Goal: Information Seeking & Learning: Learn about a topic

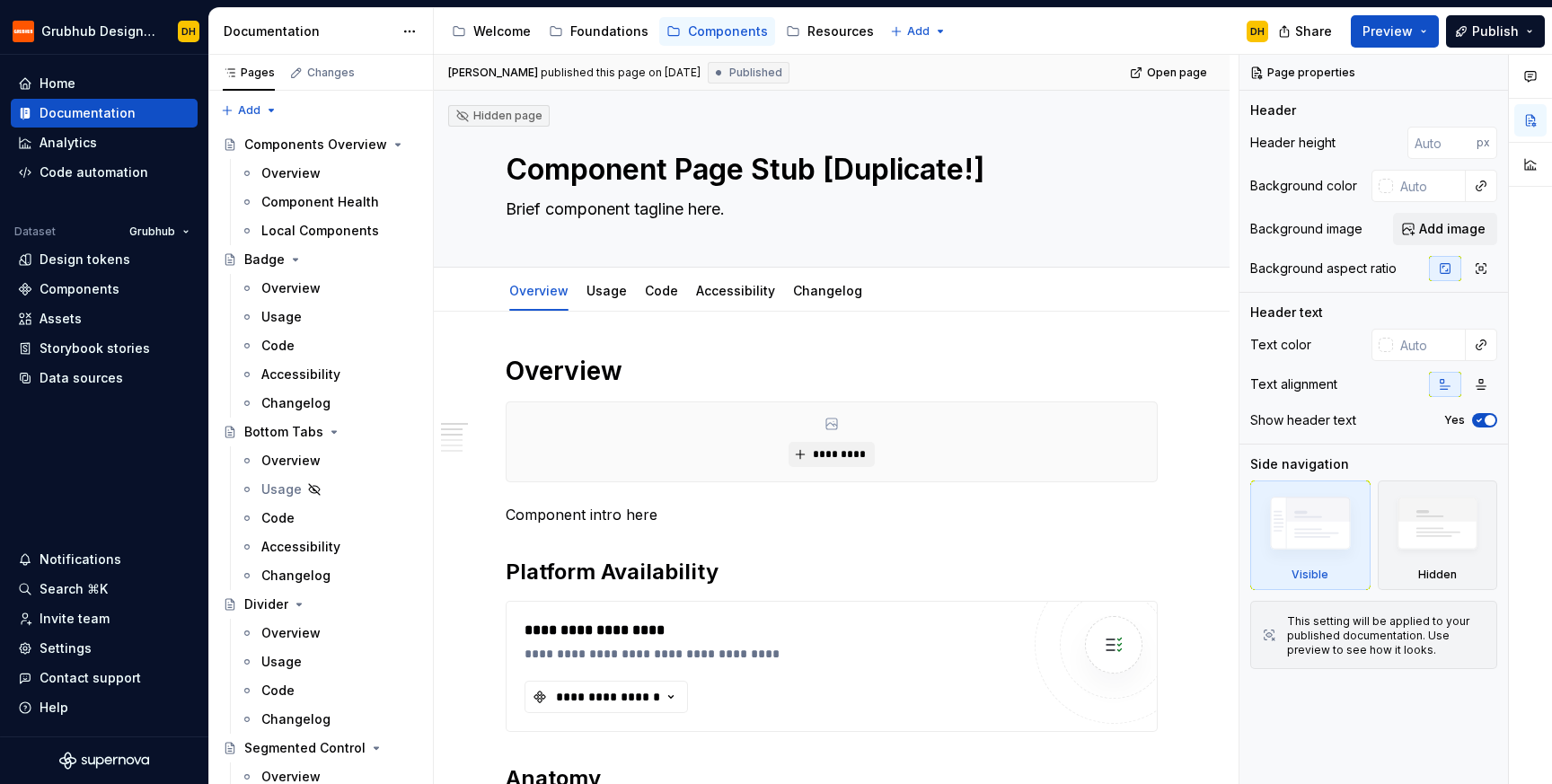
type textarea "*"
click at [289, 258] on icon "Page tree" at bounding box center [296, 260] width 14 height 14
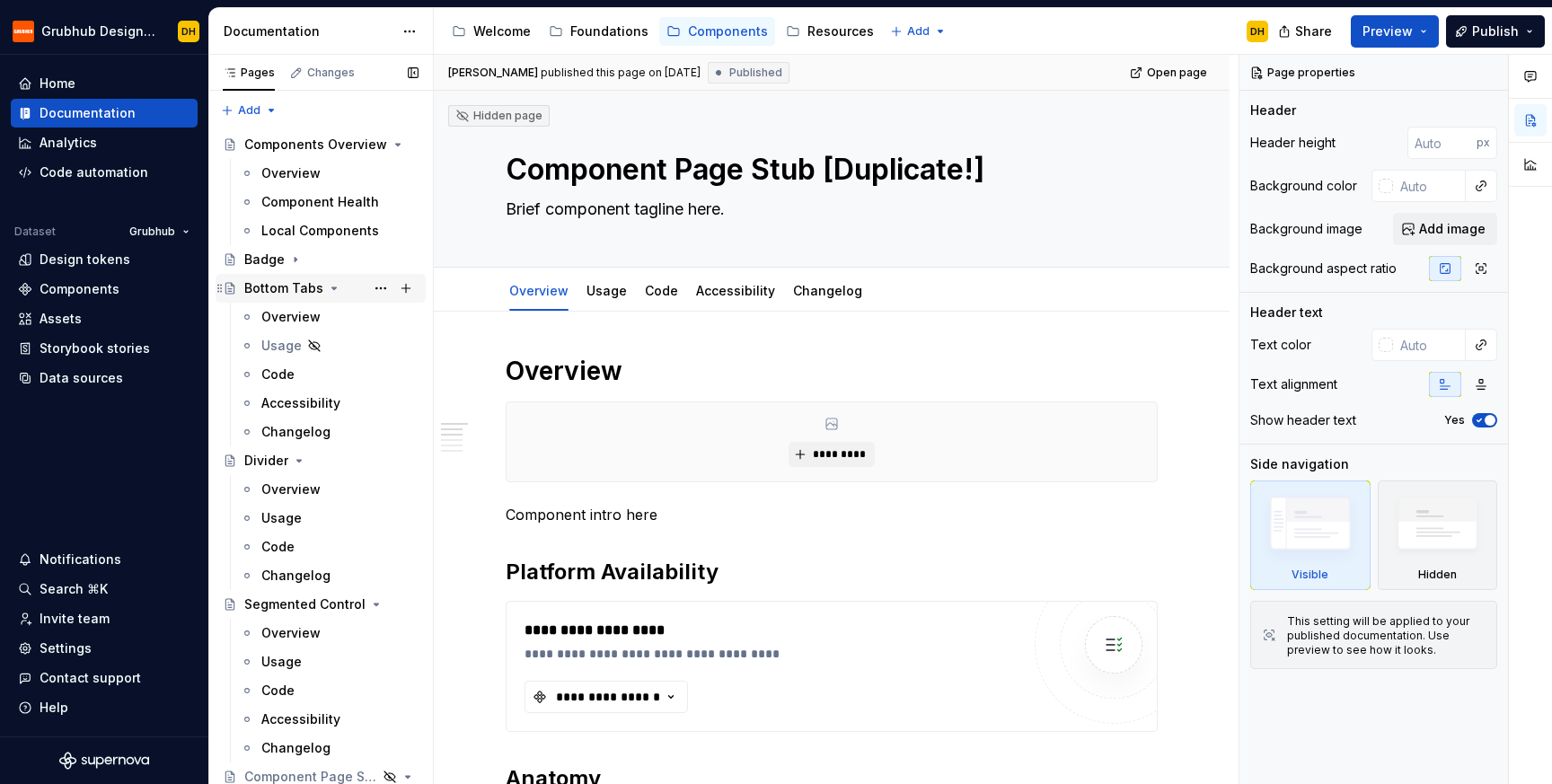
click at [321, 285] on div "Bottom Tabs" at bounding box center [331, 288] width 175 height 25
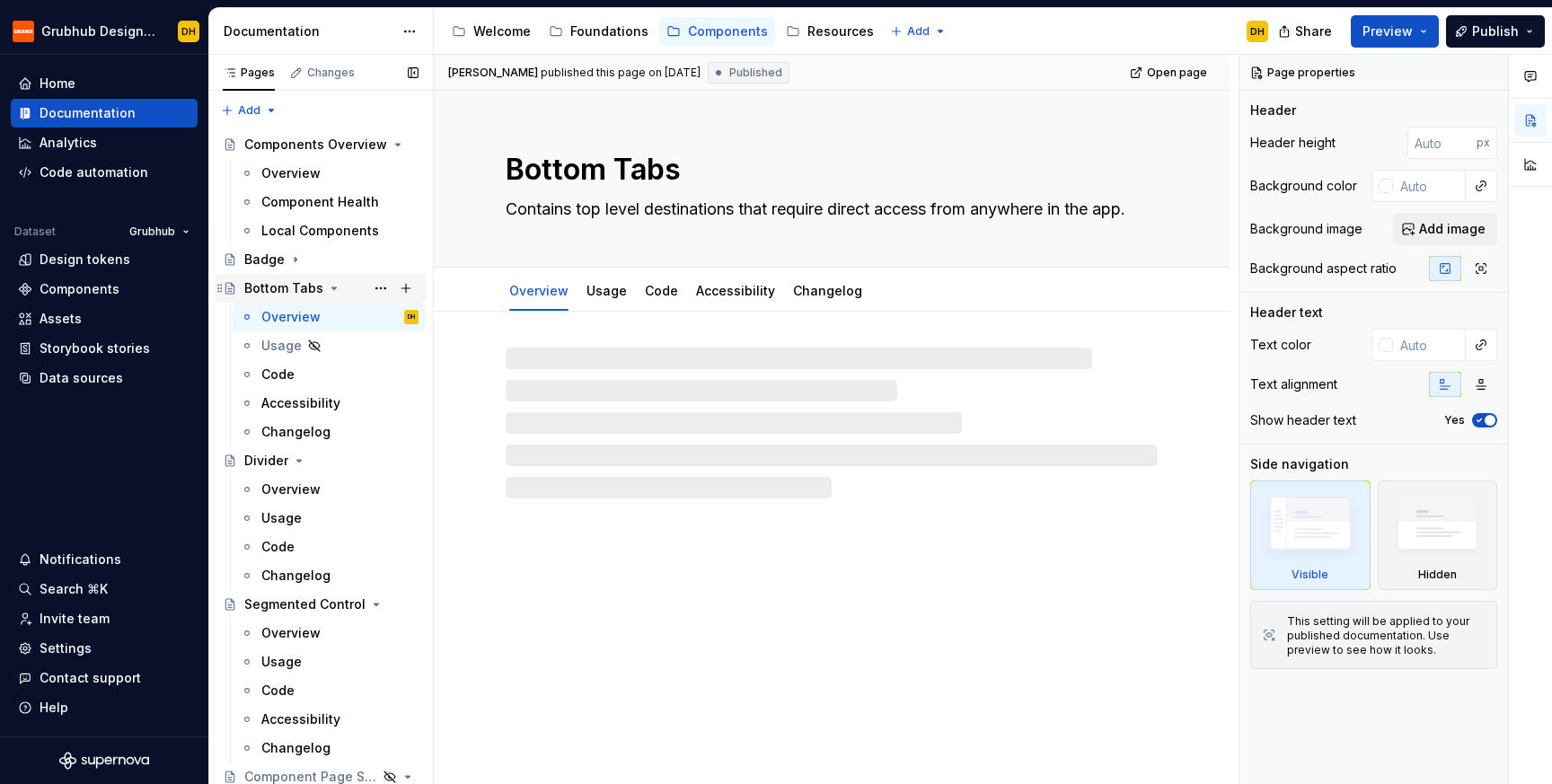
click at [332, 288] on icon "Page tree" at bounding box center [334, 288] width 5 height 2
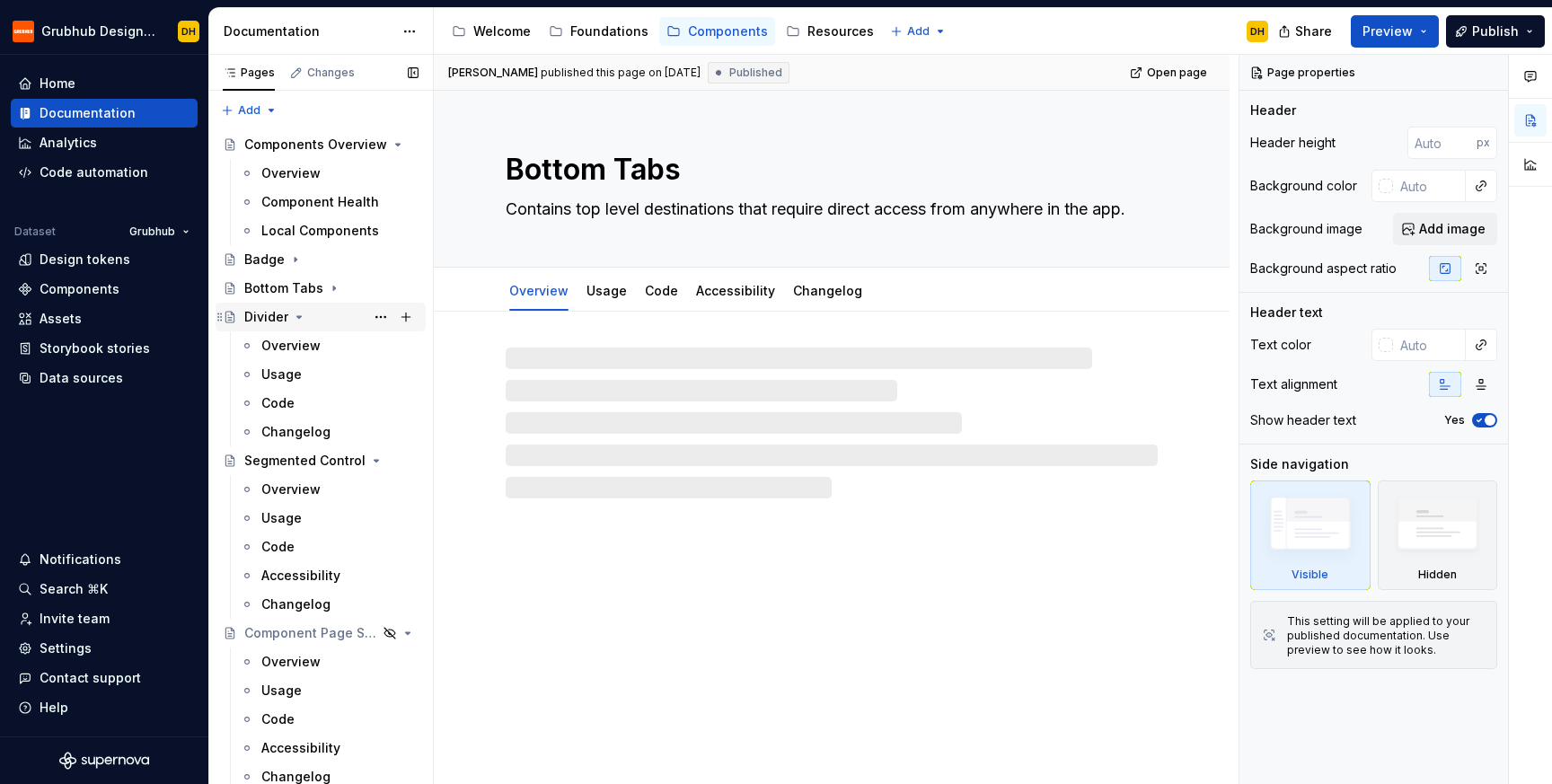
click at [306, 319] on div "Divider" at bounding box center [331, 317] width 175 height 25
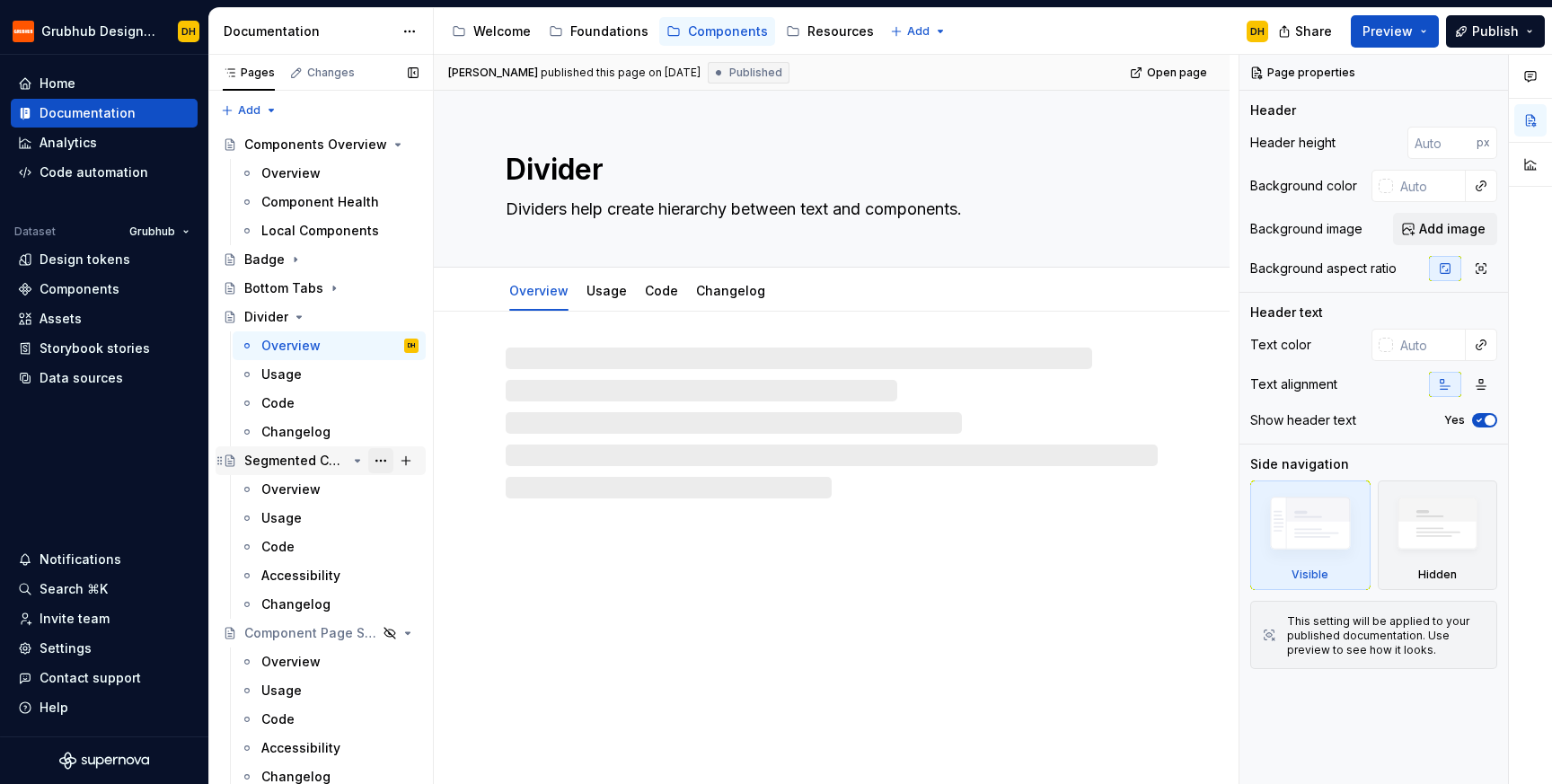
click at [371, 458] on button "Page tree" at bounding box center [381, 461] width 25 height 25
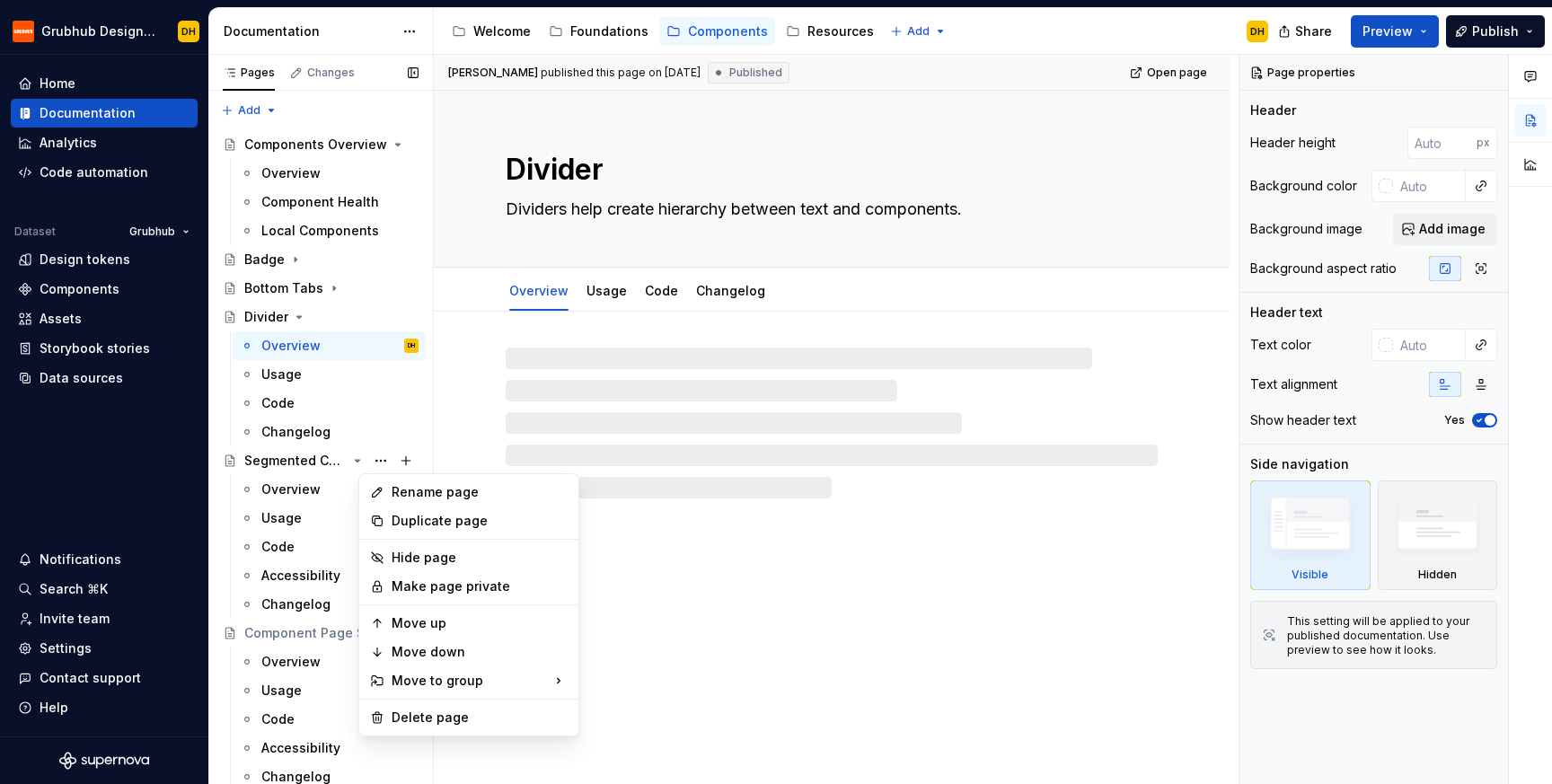
click at [298, 315] on div "Pages Changes Add Accessibility guide for tree Page tree. Navigate the tree wit…" at bounding box center [320, 423] width 224 height 737
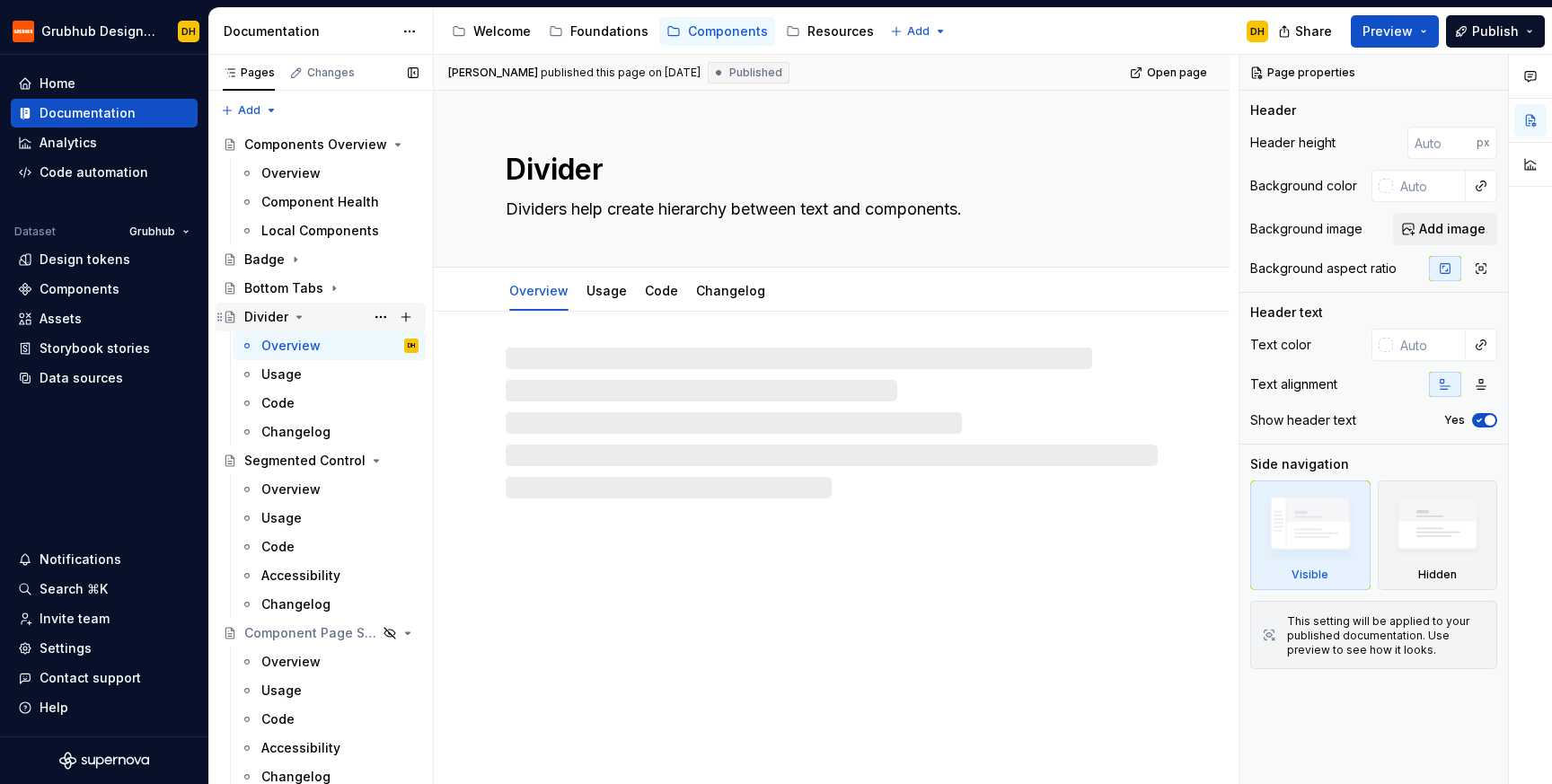
click at [298, 317] on icon "Page tree" at bounding box center [299, 317] width 5 height 2
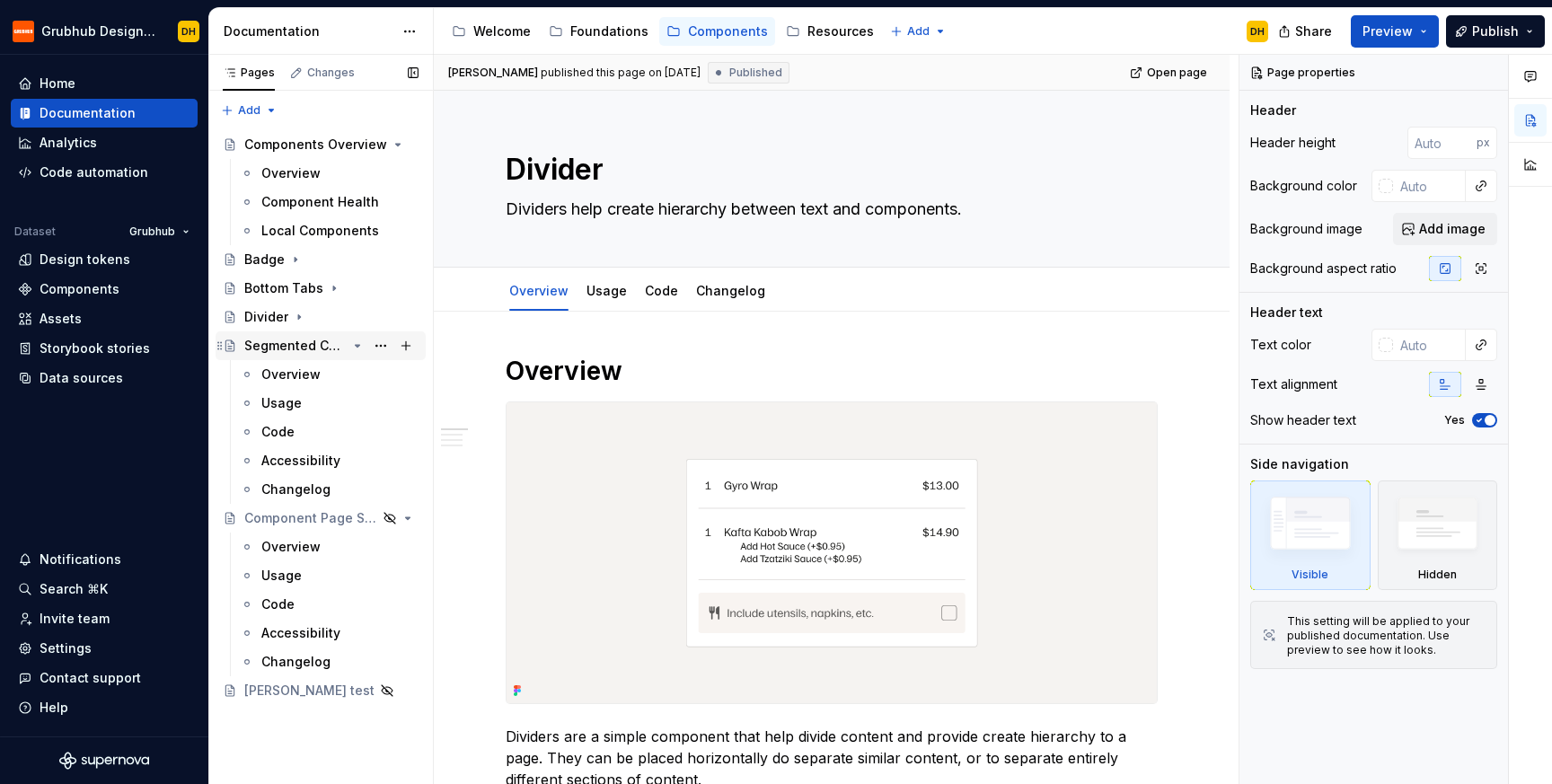
click at [359, 345] on icon "Page tree" at bounding box center [357, 345] width 5 height 2
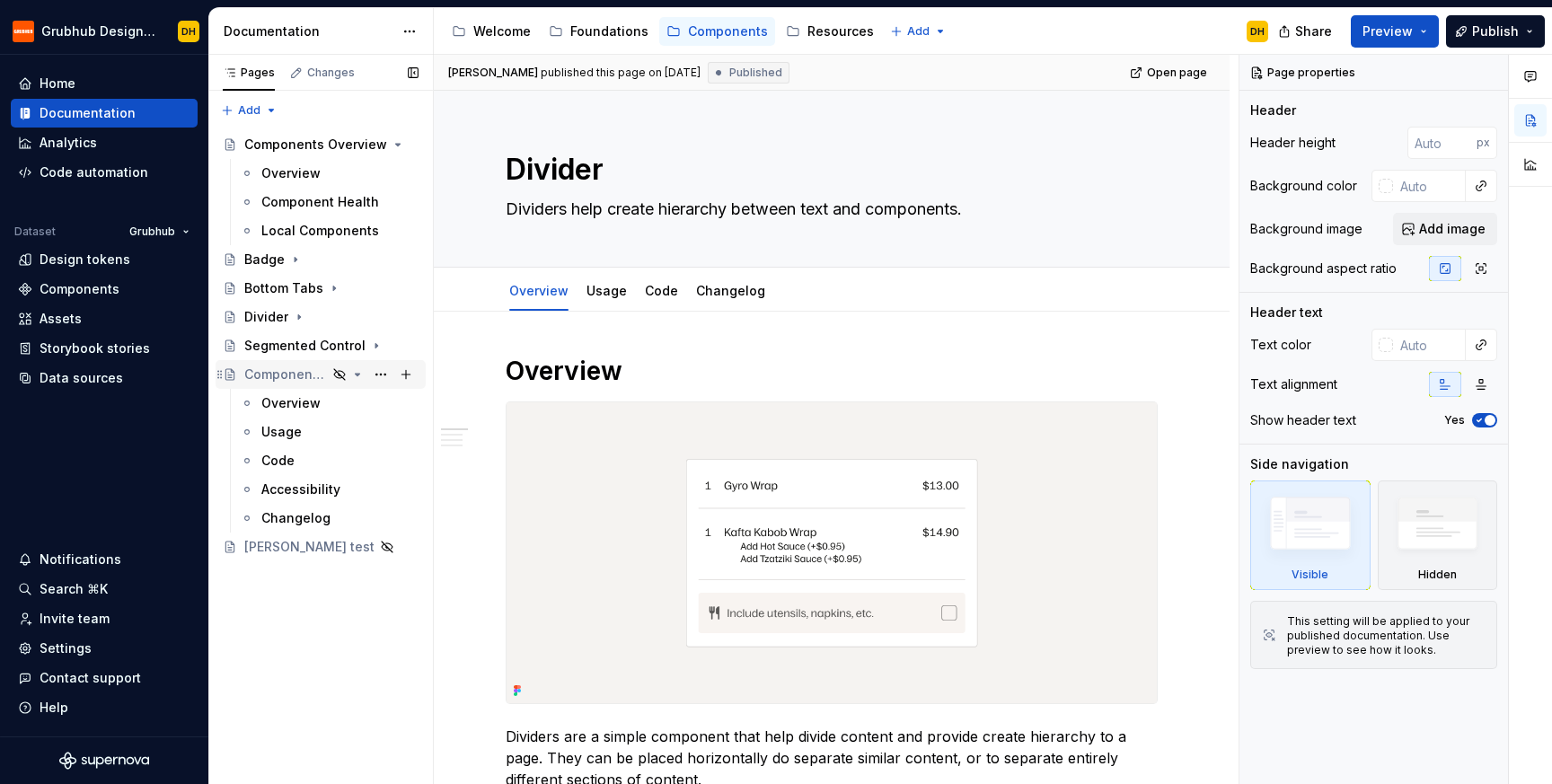
click at [358, 376] on icon "Page tree" at bounding box center [357, 374] width 14 height 14
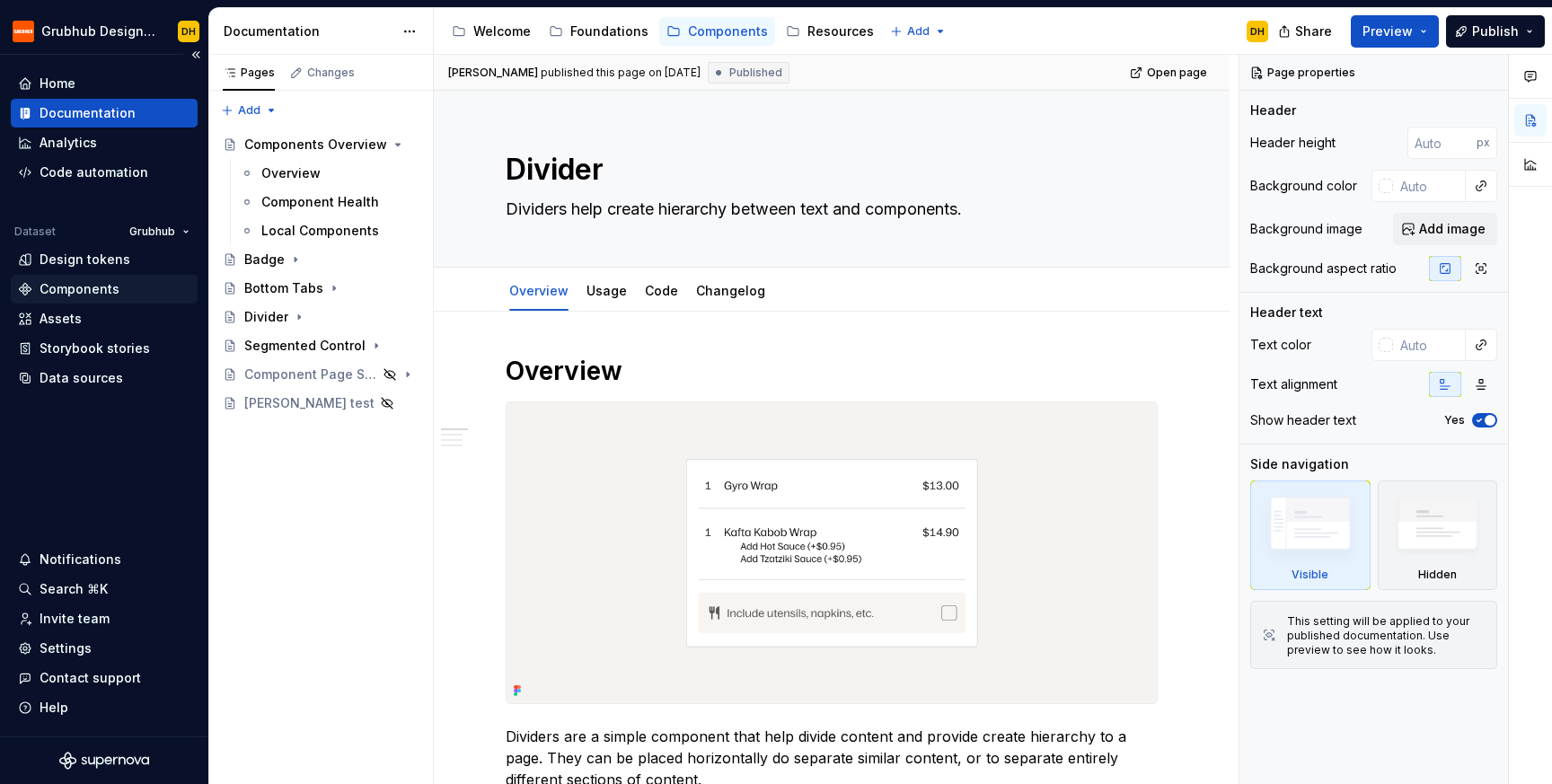
type textarea "*"
click at [89, 298] on div "Components" at bounding box center [80, 289] width 80 height 18
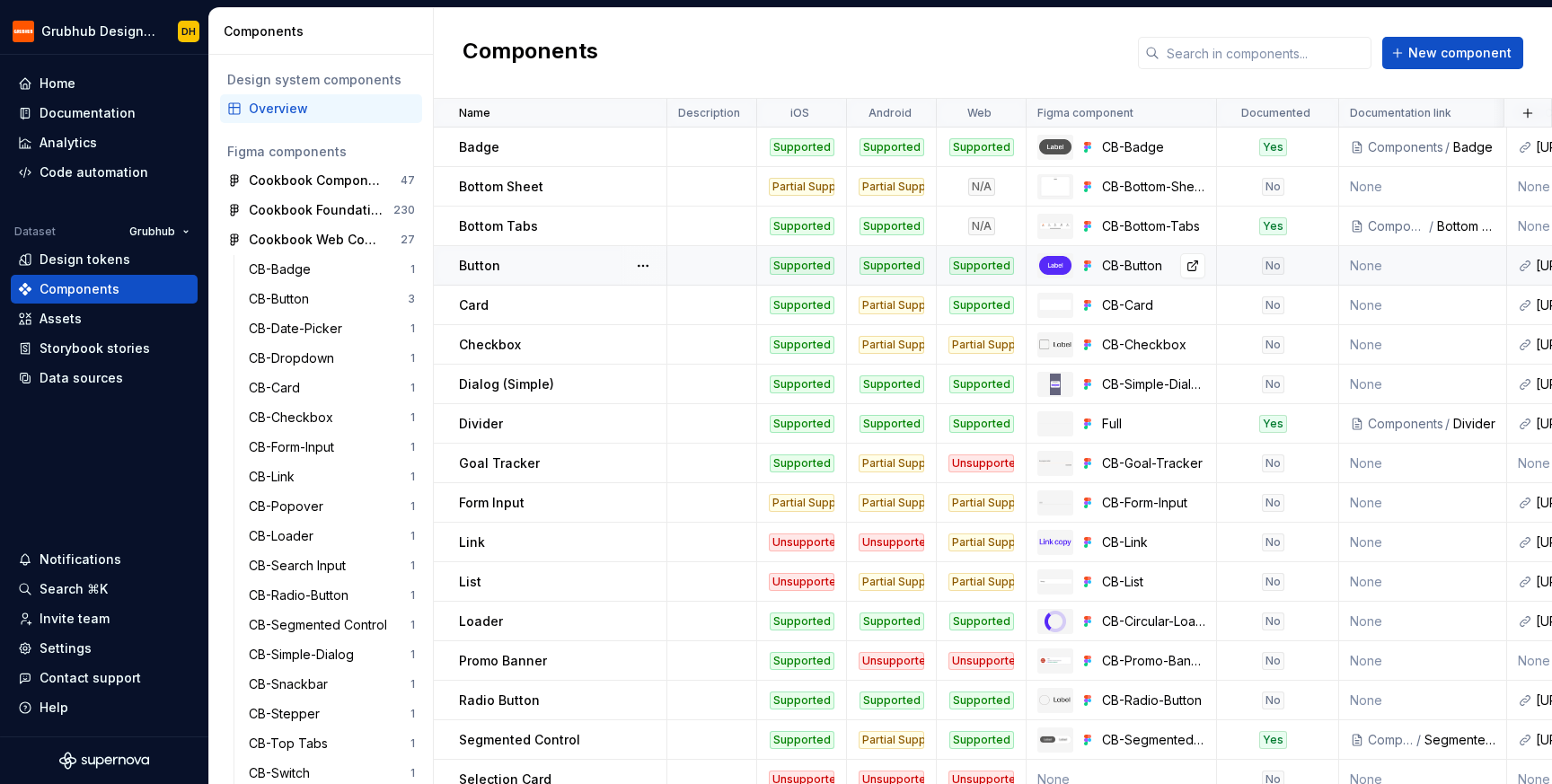
click at [1156, 254] on div "CB-Button" at bounding box center [1121, 266] width 190 height 25
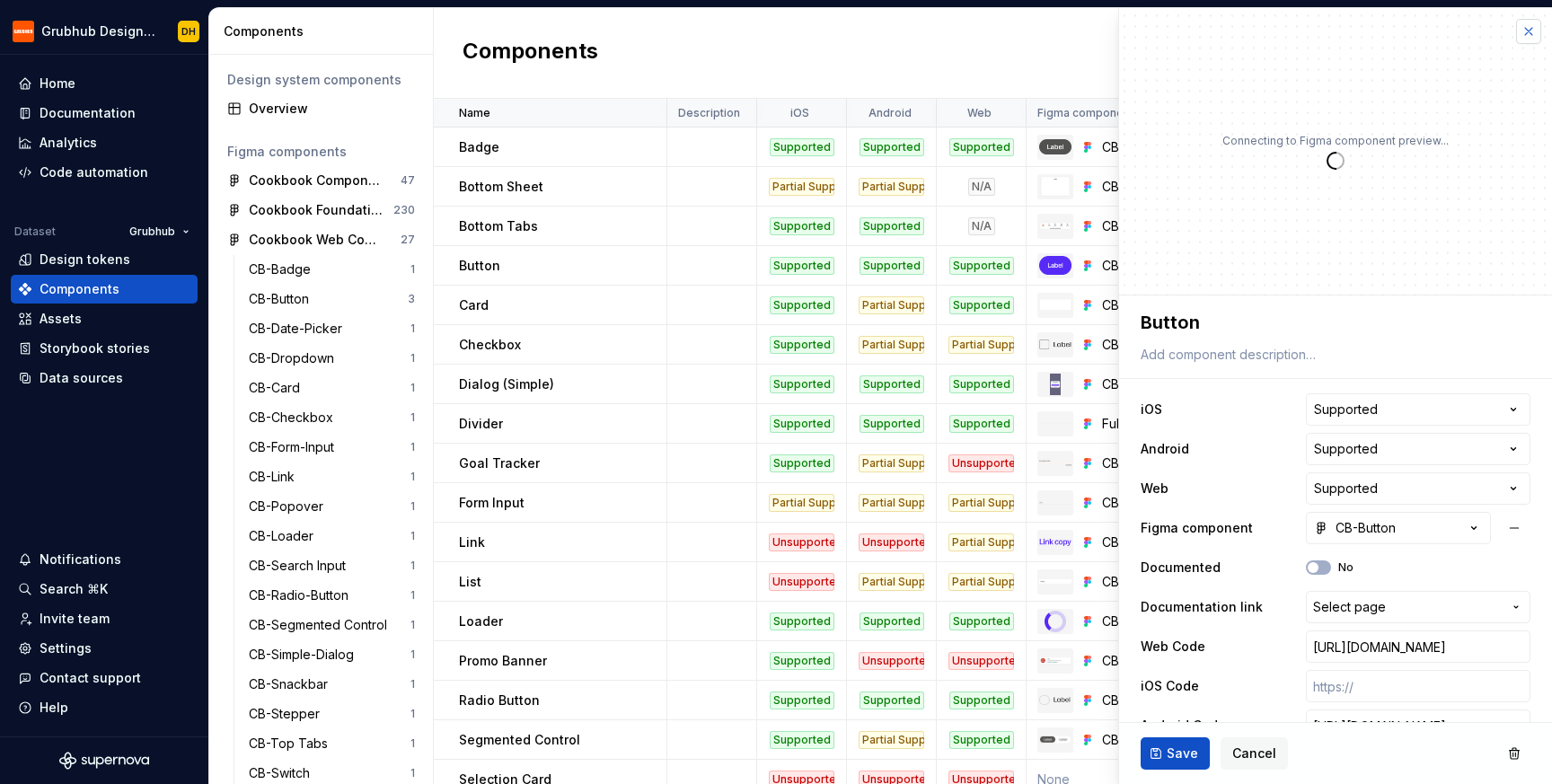
type textarea "*"
click at [1517, 25] on button "button" at bounding box center [1529, 32] width 25 height 25
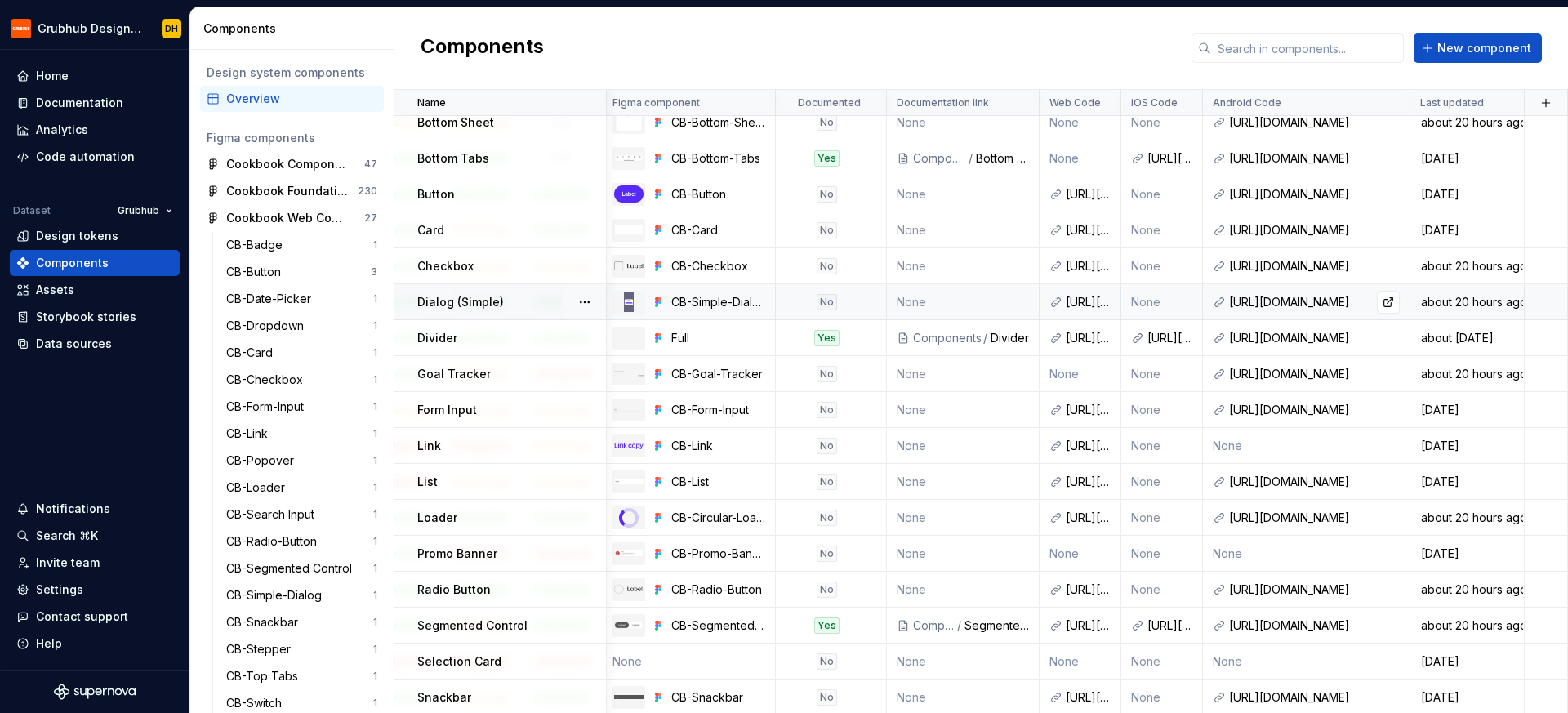
scroll to position [0, 340]
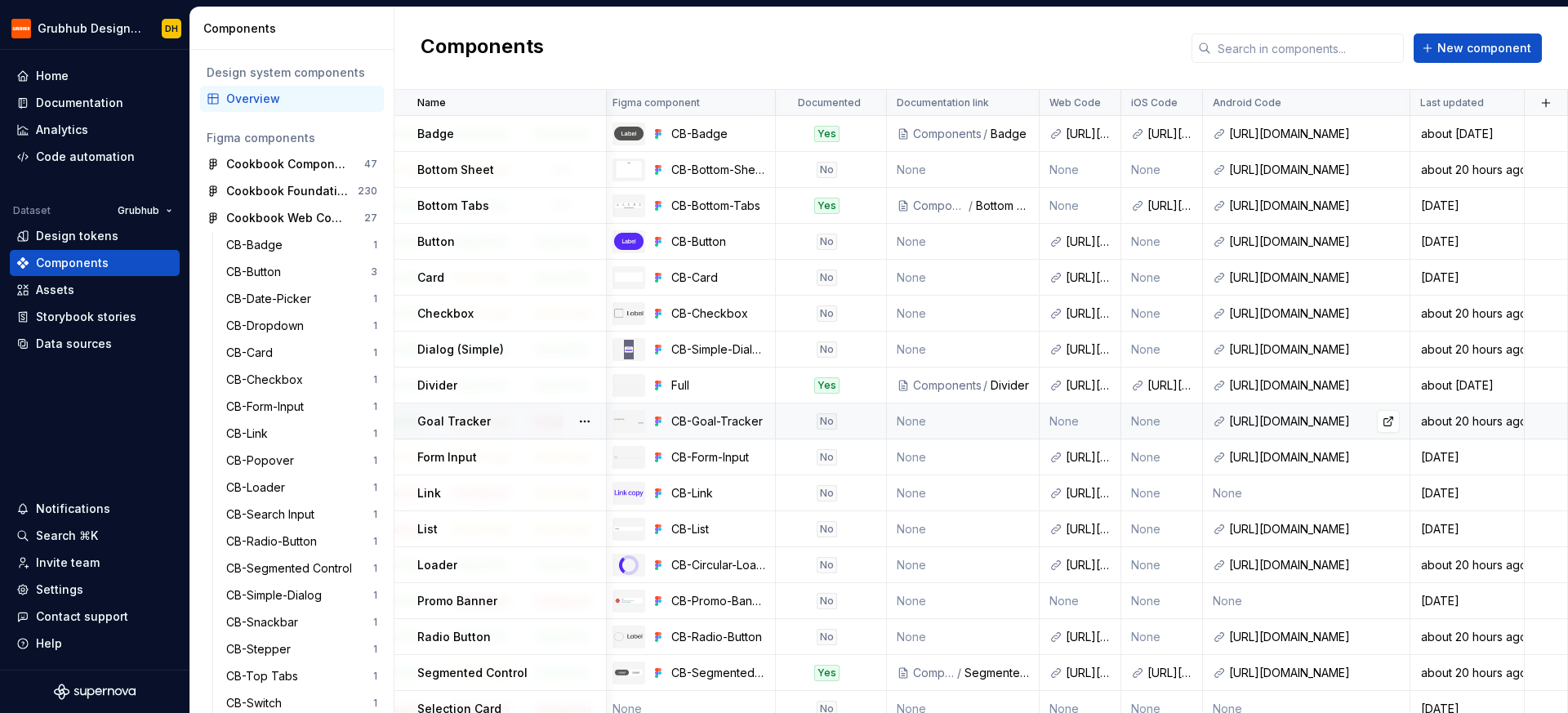
click at [1288, 424] on div "[URL][DOMAIN_NAME]" at bounding box center [1315, 422] width 171 height 16
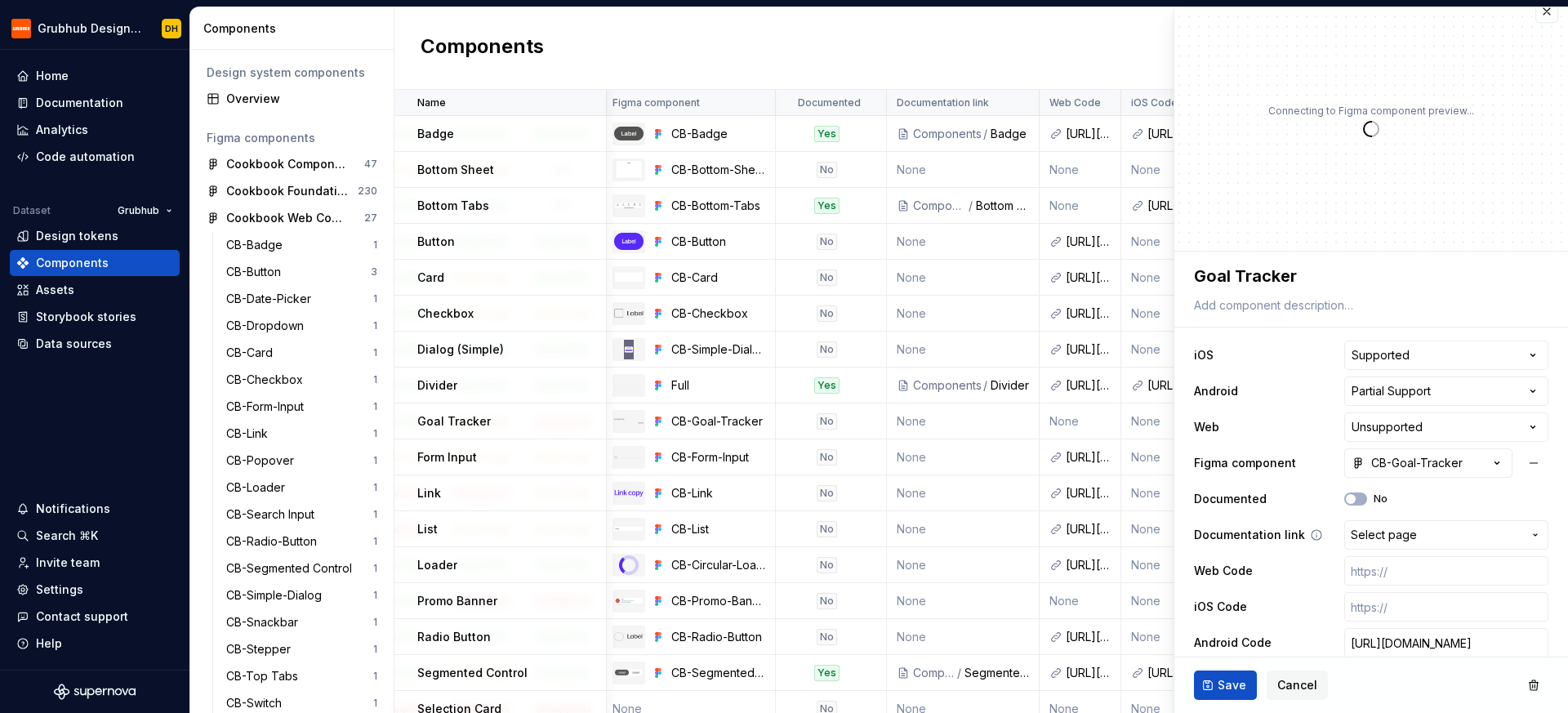
scroll to position [31, 0]
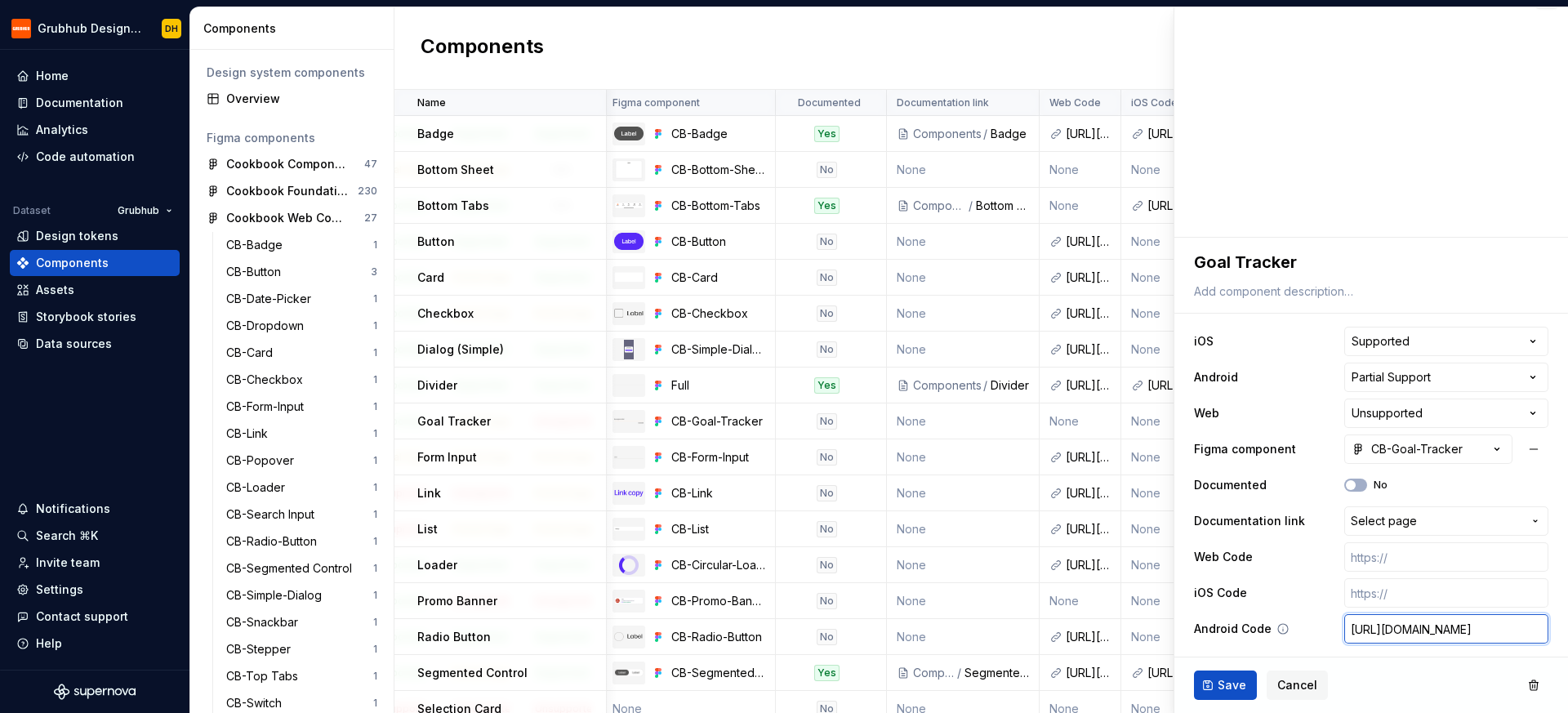
click at [1430, 628] on input "[URL][DOMAIN_NAME]" at bounding box center [1446, 629] width 204 height 30
click at [1430, 630] on input "[URL][DOMAIN_NAME]" at bounding box center [1446, 629] width 204 height 30
click at [1443, 628] on input "[URL][DOMAIN_NAME]" at bounding box center [1446, 629] width 204 height 30
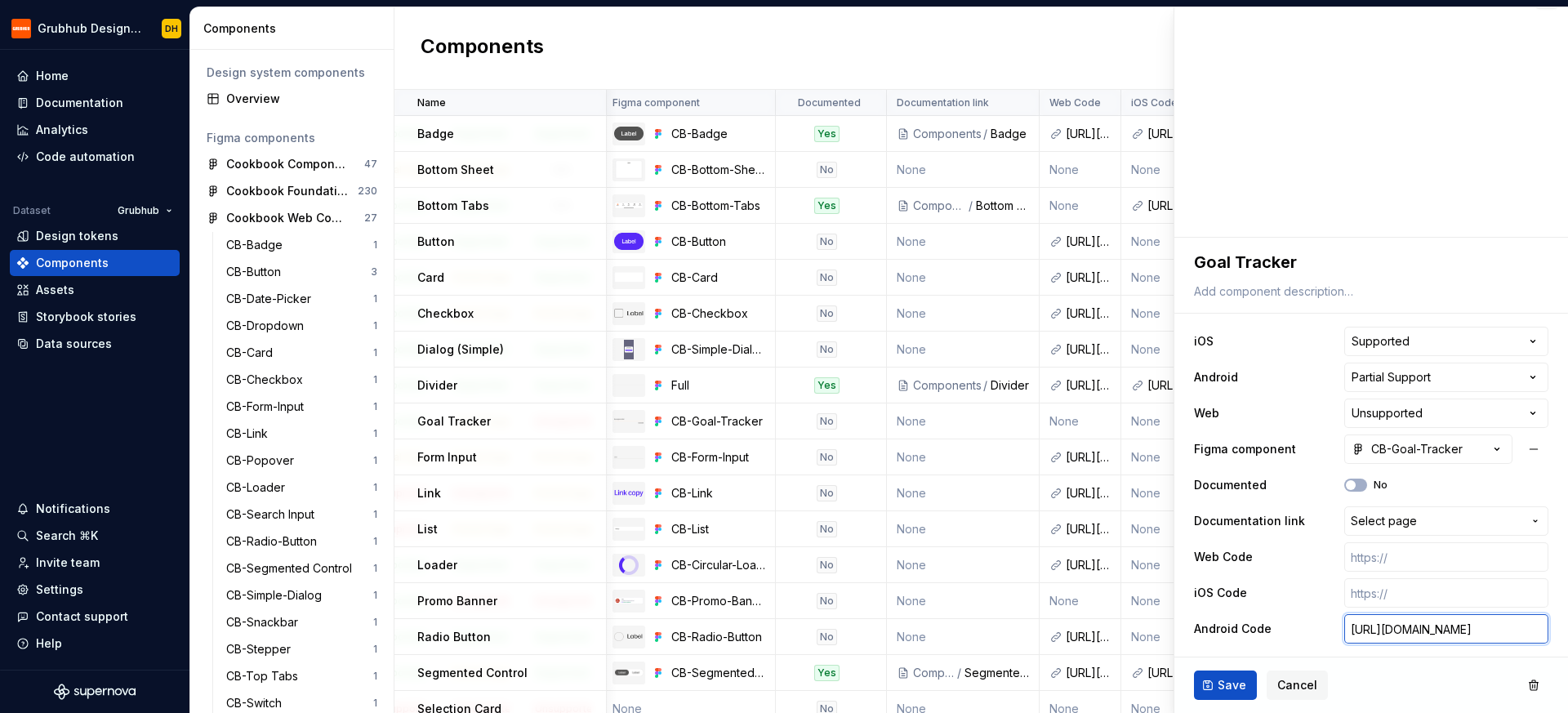
click at [1567, 632] on div "**********" at bounding box center [1371, 359] width 395 height 706
click at [1432, 632] on input "[URL][DOMAIN_NAME]" at bounding box center [1446, 629] width 204 height 30
click at [1427, 632] on input "[URL][DOMAIN_NAME]" at bounding box center [1446, 629] width 204 height 30
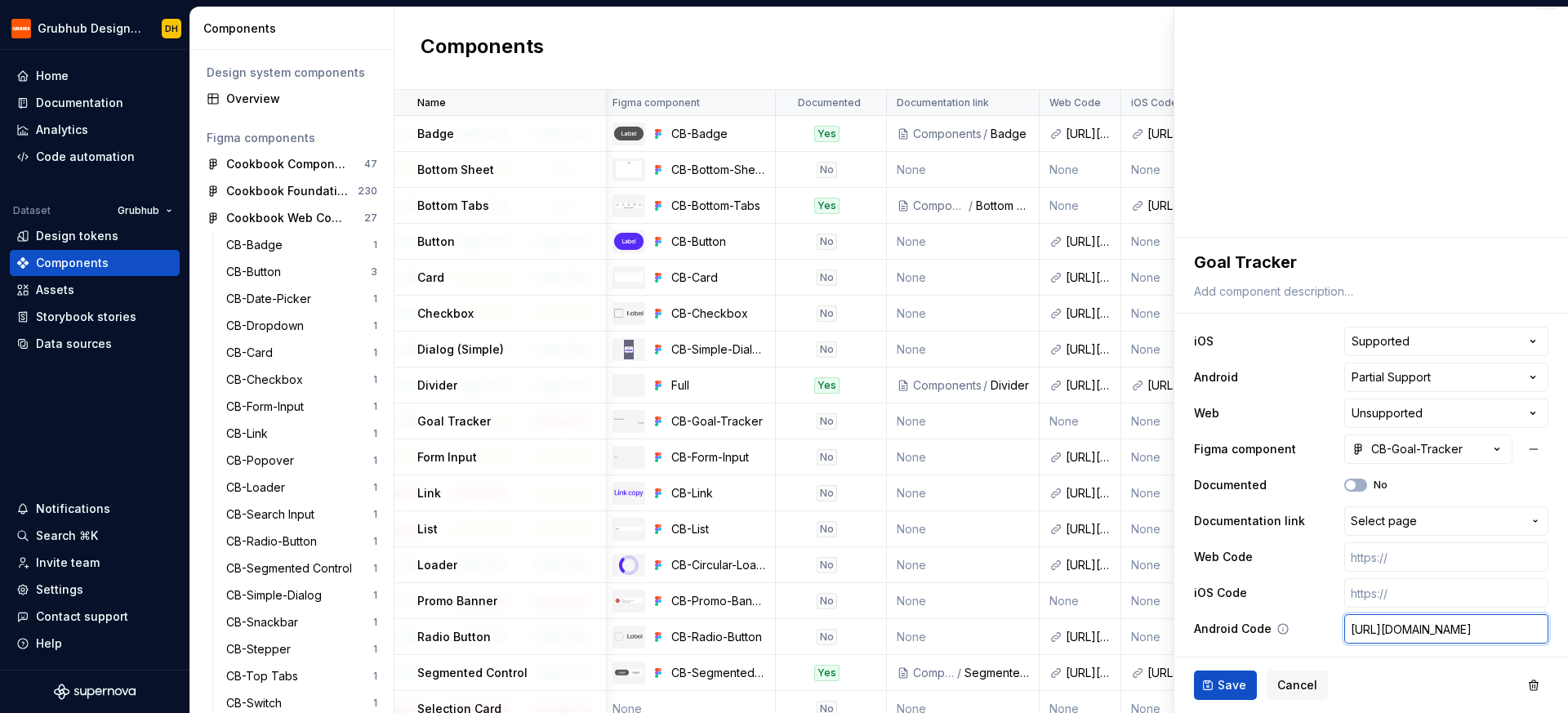
scroll to position [0, 0]
type textarea "*"
